Goal: Register for event/course

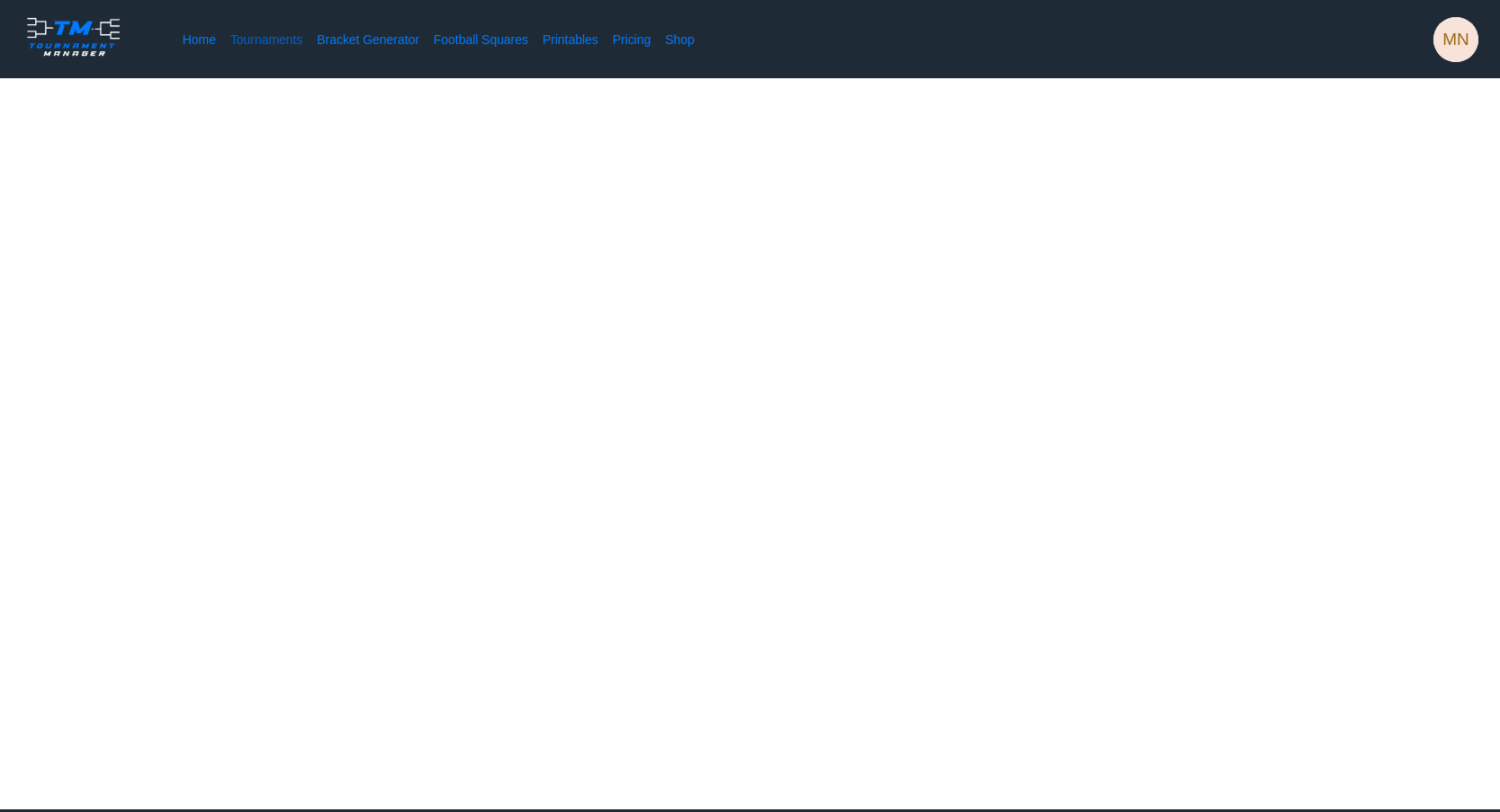
click at [245, 41] on link "Tournaments" at bounding box center [266, 39] width 72 height 18
